Goal: Information Seeking & Learning: Understand process/instructions

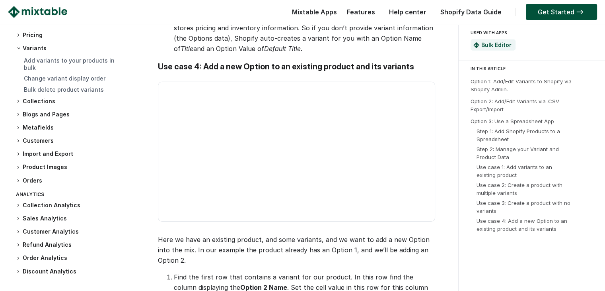
scroll to position [130, 0]
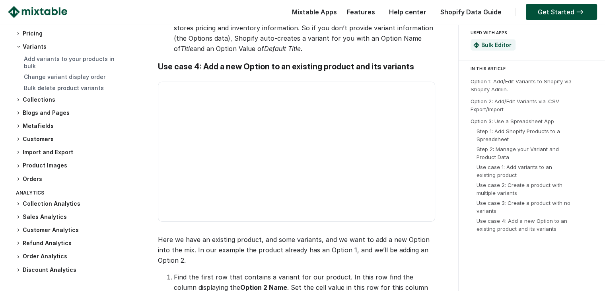
click at [17, 125] on icon at bounding box center [18, 125] width 5 height 5
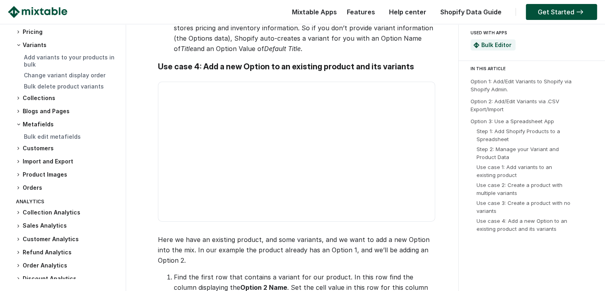
click at [17, 124] on icon at bounding box center [18, 124] width 5 height 5
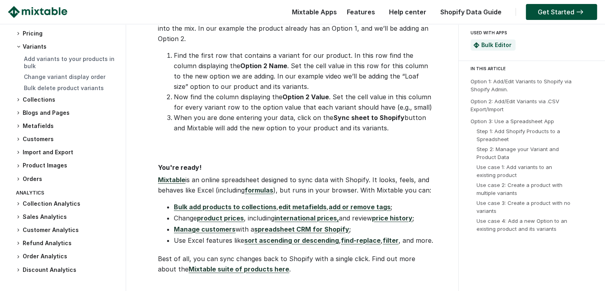
scroll to position [2587, 0]
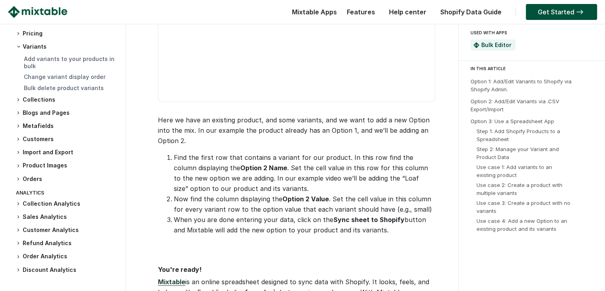
click at [34, 123] on h3 "Metafields" at bounding box center [67, 126] width 102 height 8
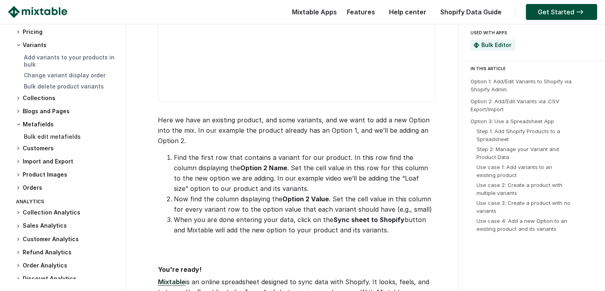
click at [37, 137] on link "Bulk edit metafields" at bounding box center [52, 136] width 57 height 7
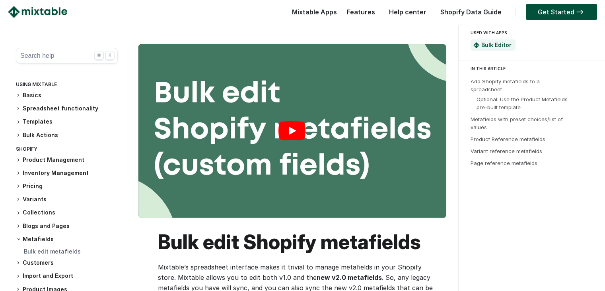
click at [295, 124] on link "Play" at bounding box center [293, 130] width 308 height 173
